Goal: Information Seeking & Learning: Learn about a topic

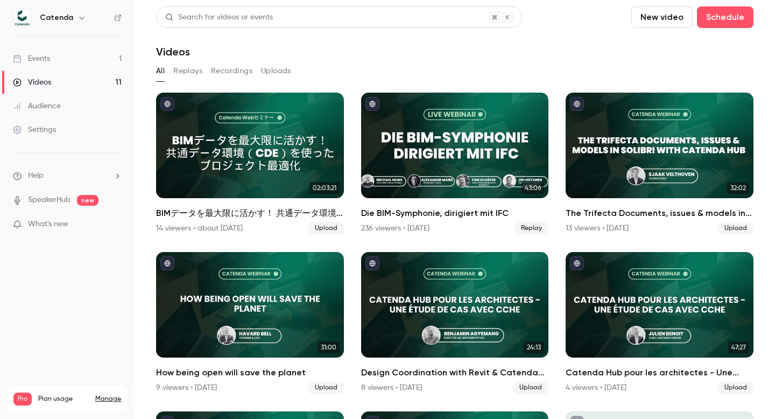
click at [90, 58] on link "Events 1" at bounding box center [67, 59] width 135 height 24
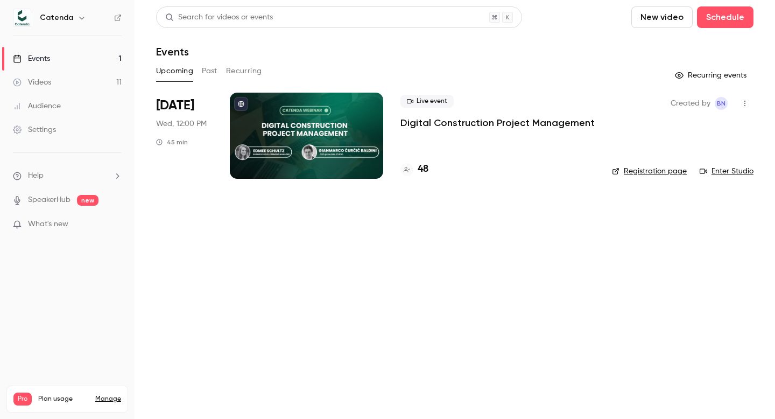
click at [455, 118] on p "Digital Construction Project Management" at bounding box center [498, 122] width 194 height 13
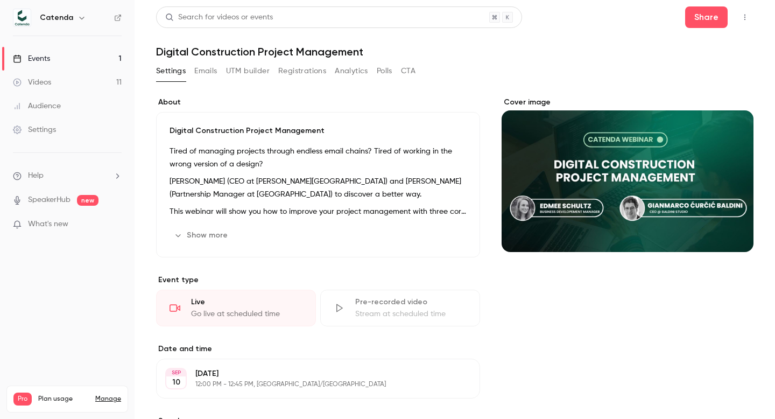
click at [204, 241] on button "Show more" at bounding box center [202, 235] width 65 height 17
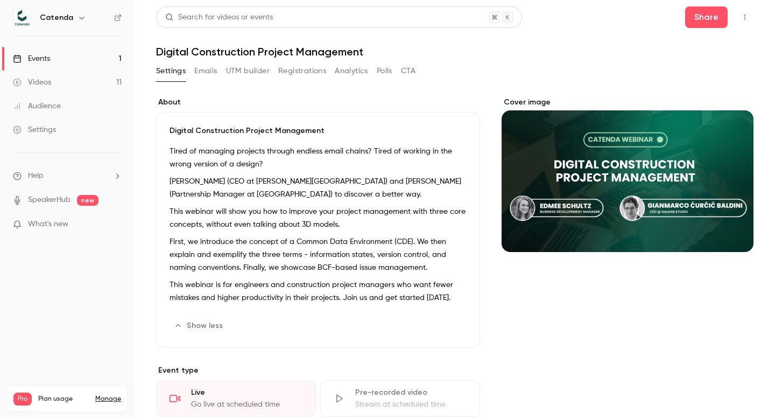
click at [350, 181] on p "[PERSON_NAME] (CEO at [PERSON_NAME][GEOGRAPHIC_DATA]) and [PERSON_NAME] (Partne…" at bounding box center [318, 188] width 297 height 26
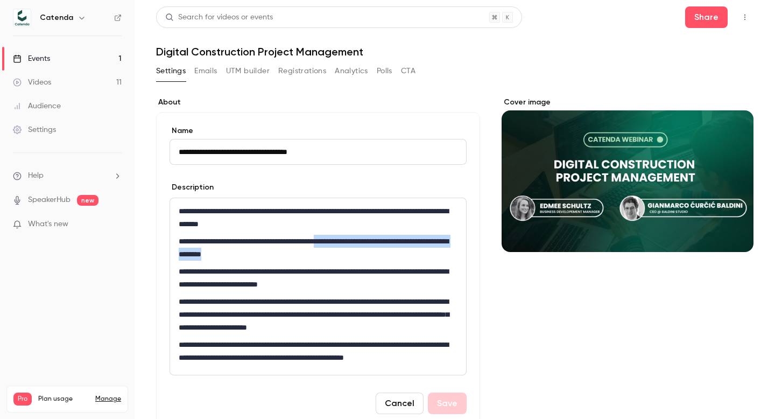
drag, startPoint x: 361, startPoint y: 241, endPoint x: 431, endPoint y: 248, distance: 70.9
click at [431, 248] on p "**********" at bounding box center [318, 248] width 279 height 26
